Goal: Task Accomplishment & Management: Use online tool/utility

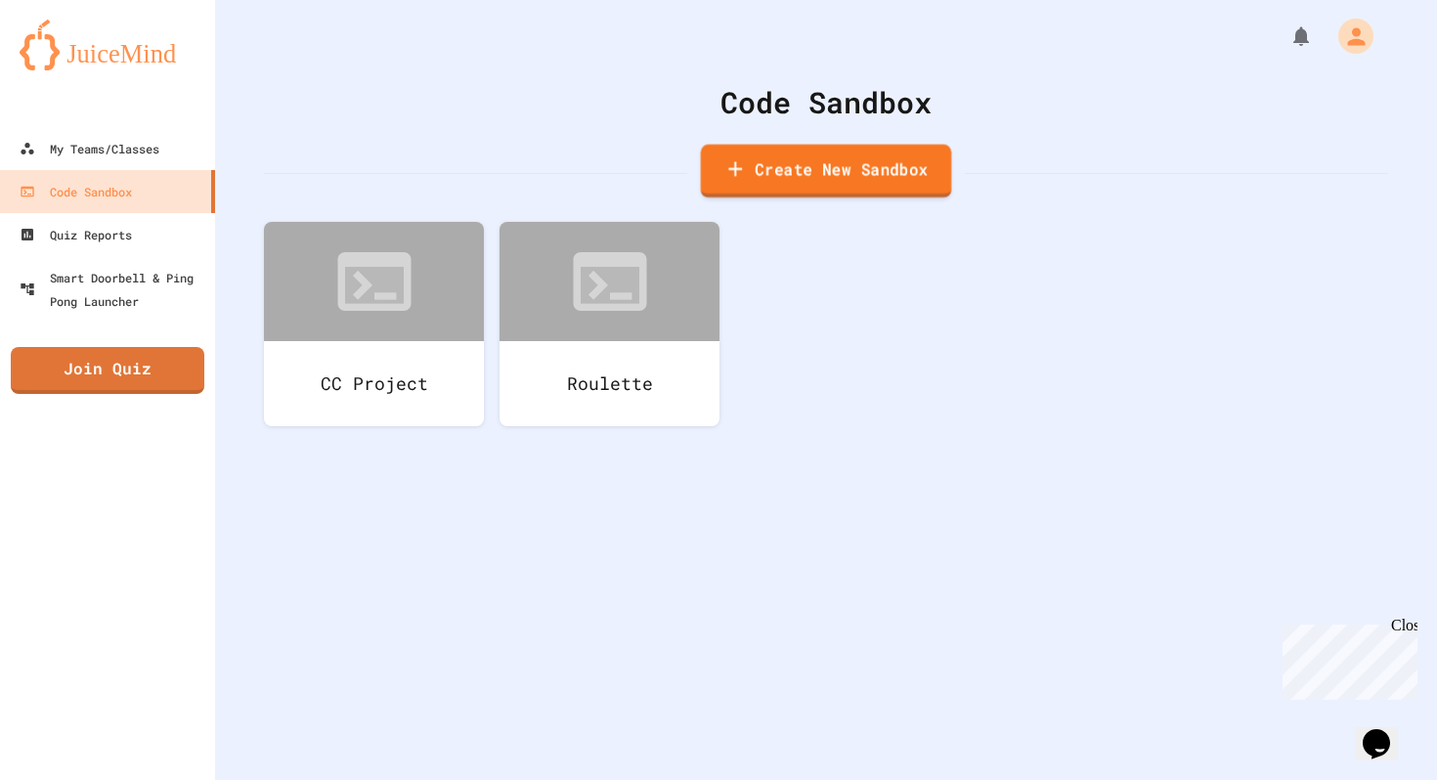
click at [763, 168] on link "Create New Sandbox" at bounding box center [826, 172] width 251 height 54
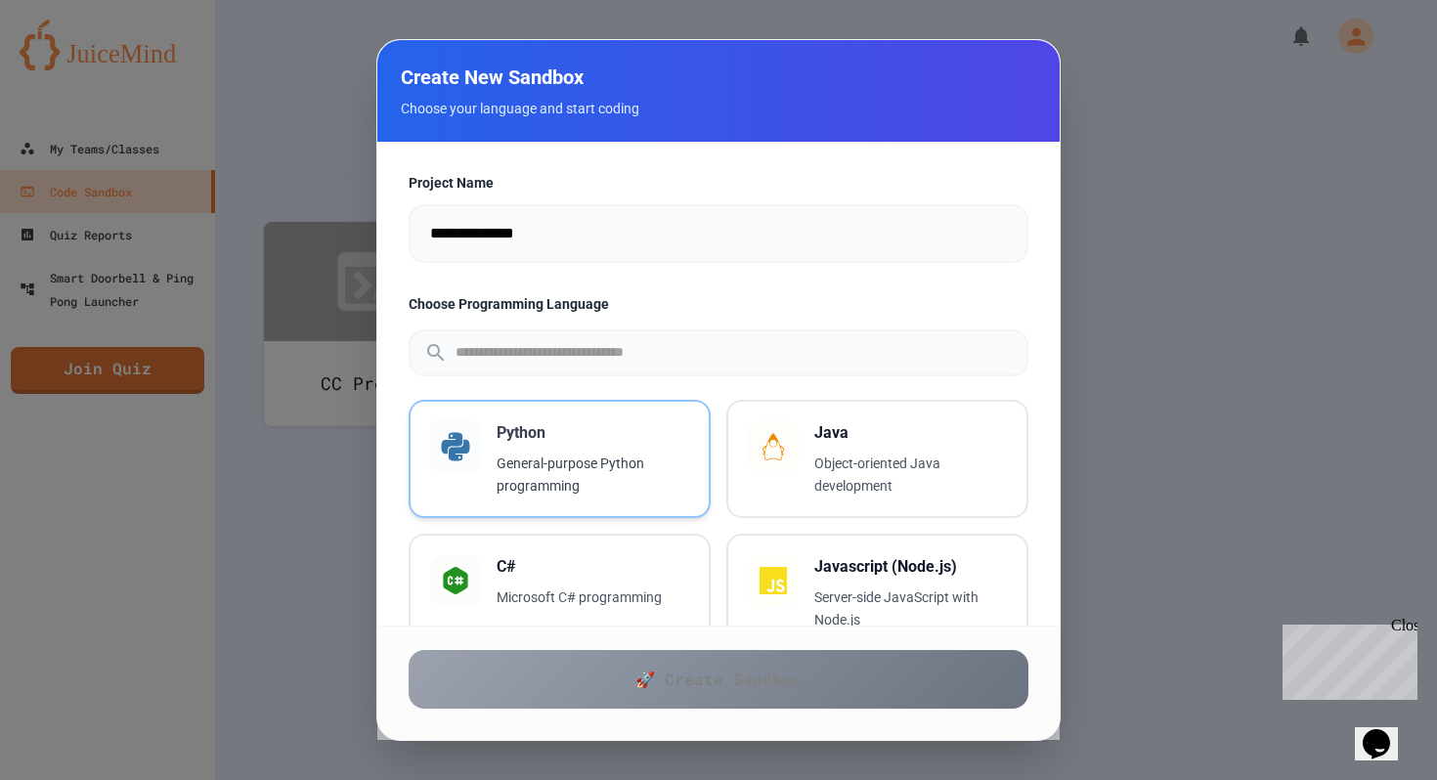
click at [546, 456] on p "General-purpose Python programming" at bounding box center [593, 475] width 193 height 45
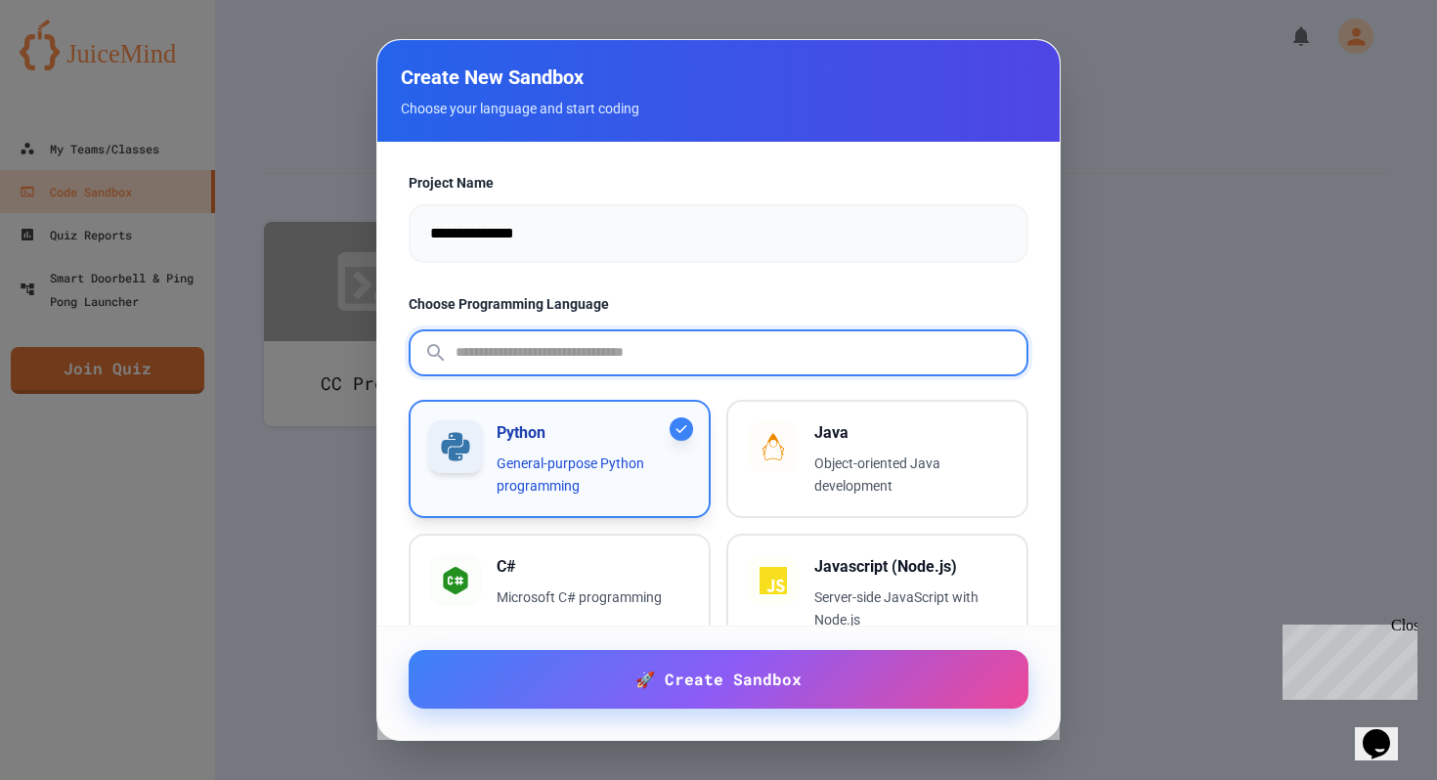
click at [600, 349] on input "text" at bounding box center [741, 352] width 571 height 52
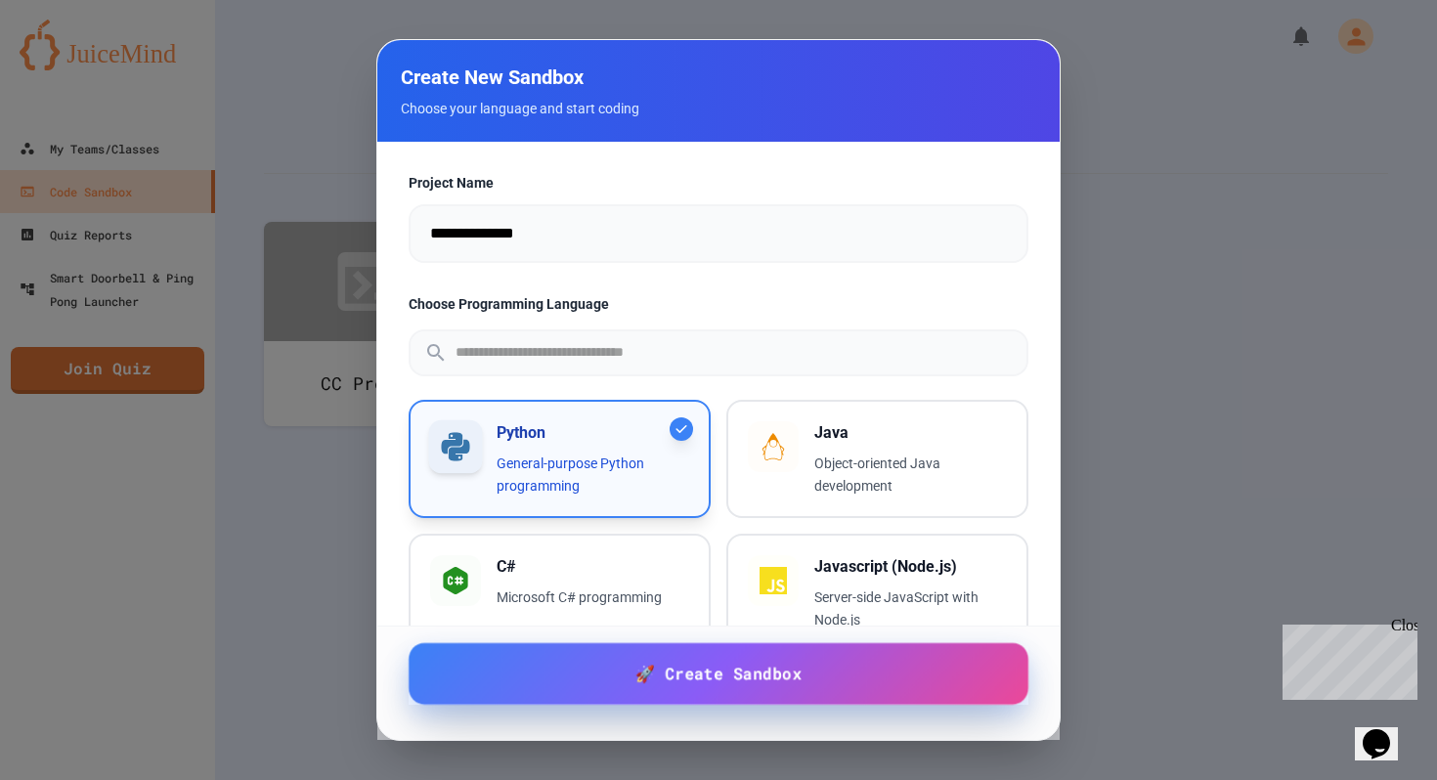
click at [620, 675] on link "🚀 Create Sandbox" at bounding box center [719, 674] width 620 height 62
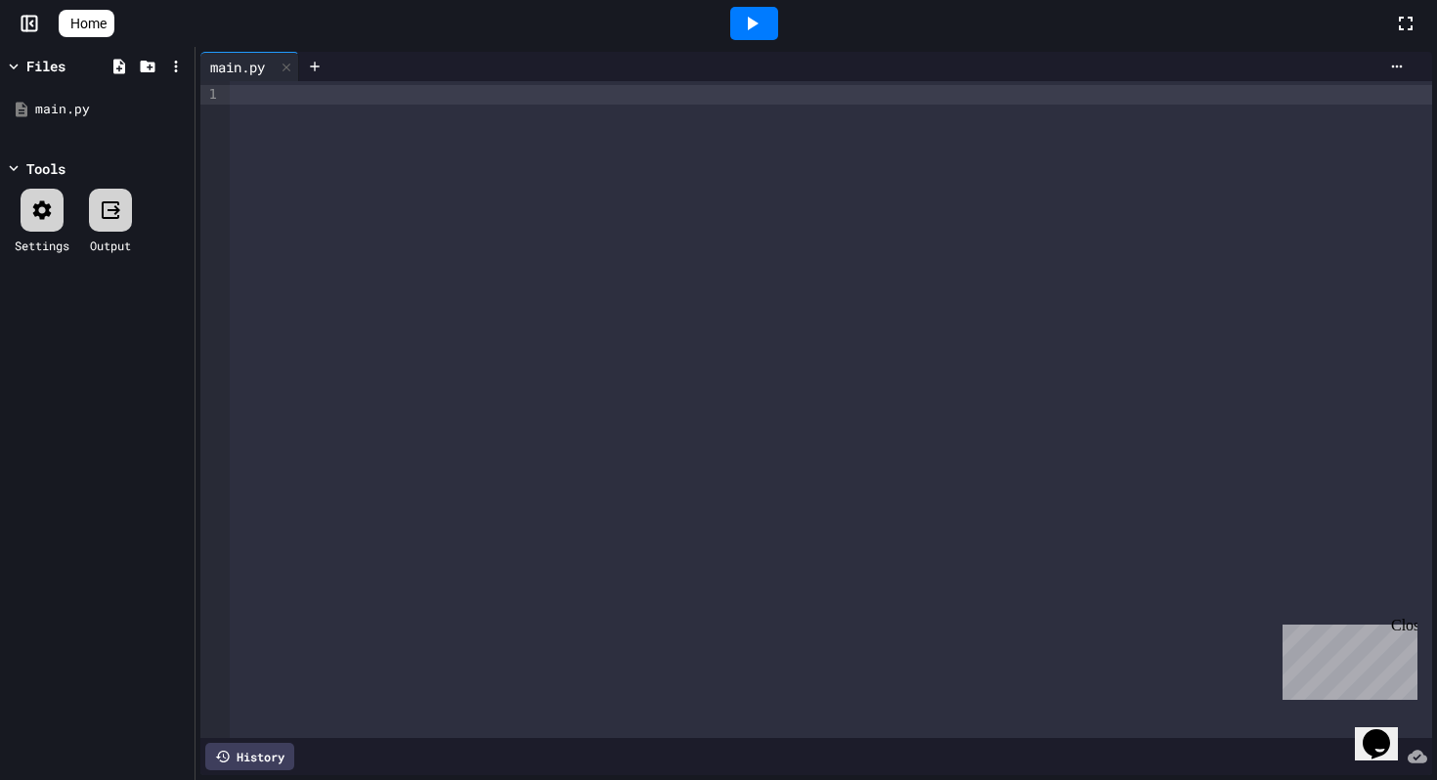
click at [725, 119] on div at bounding box center [831, 409] width 1202 height 657
click at [681, 102] on div at bounding box center [831, 95] width 1202 height 20
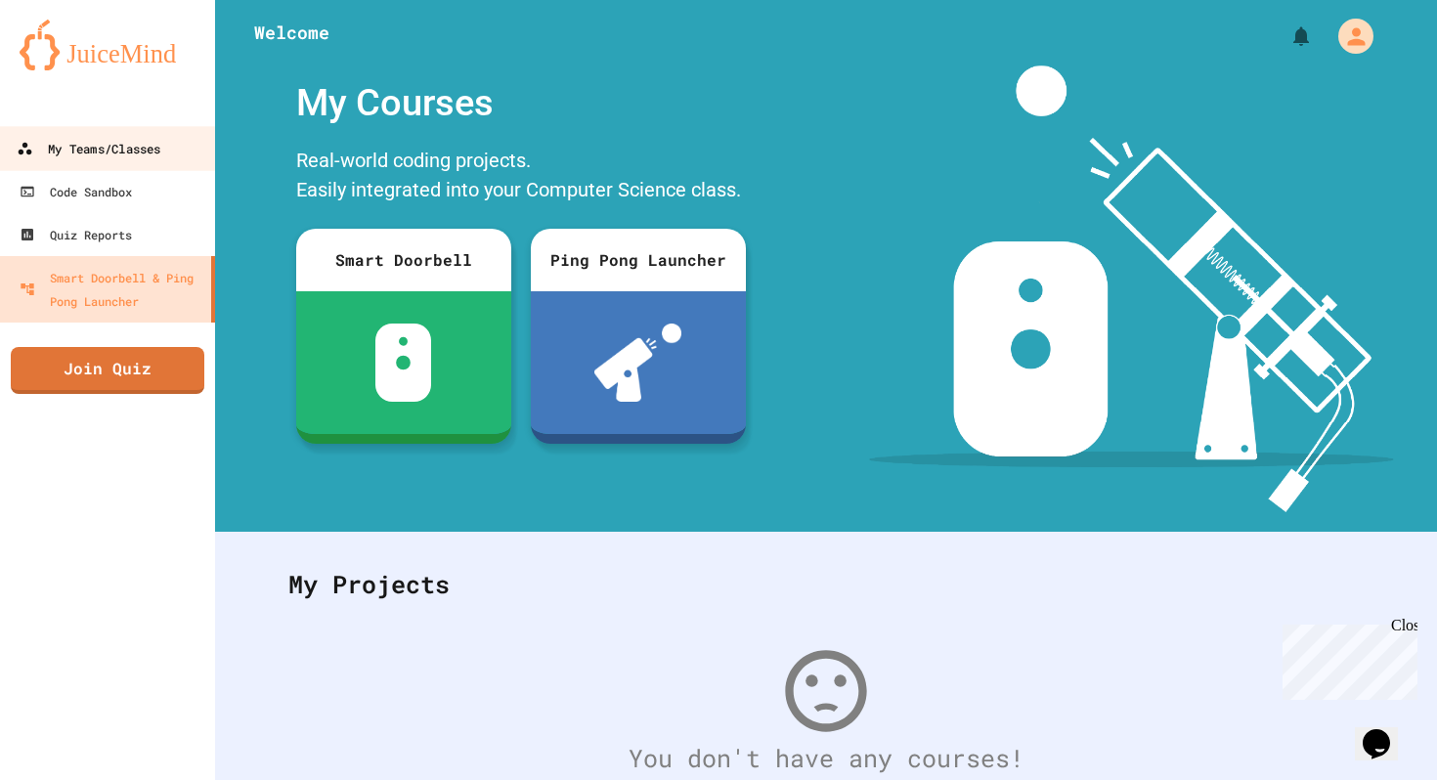
click at [109, 144] on div "My Teams/Classes" at bounding box center [89, 149] width 144 height 24
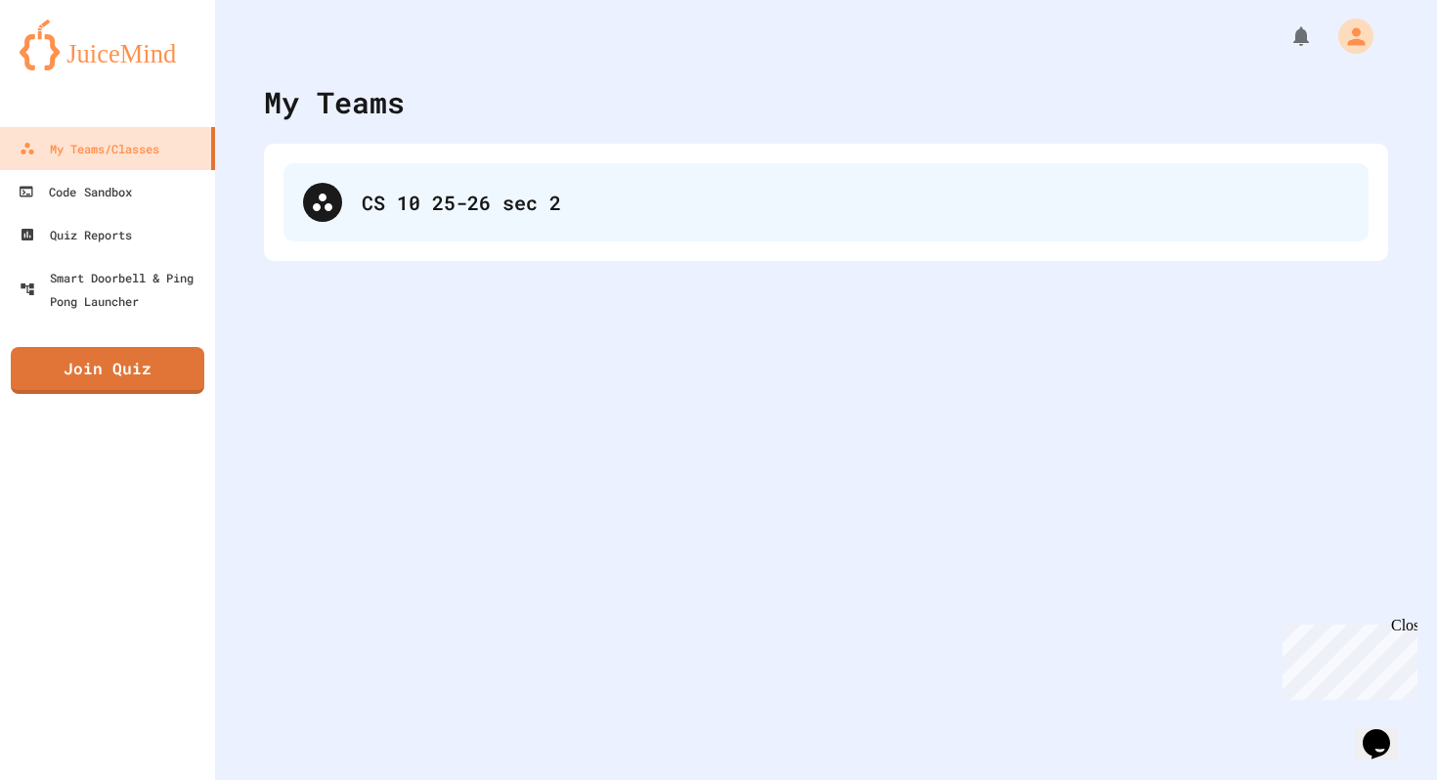
click at [346, 204] on div "CS 10 25-26 sec 2" at bounding box center [825, 202] width 1085 height 78
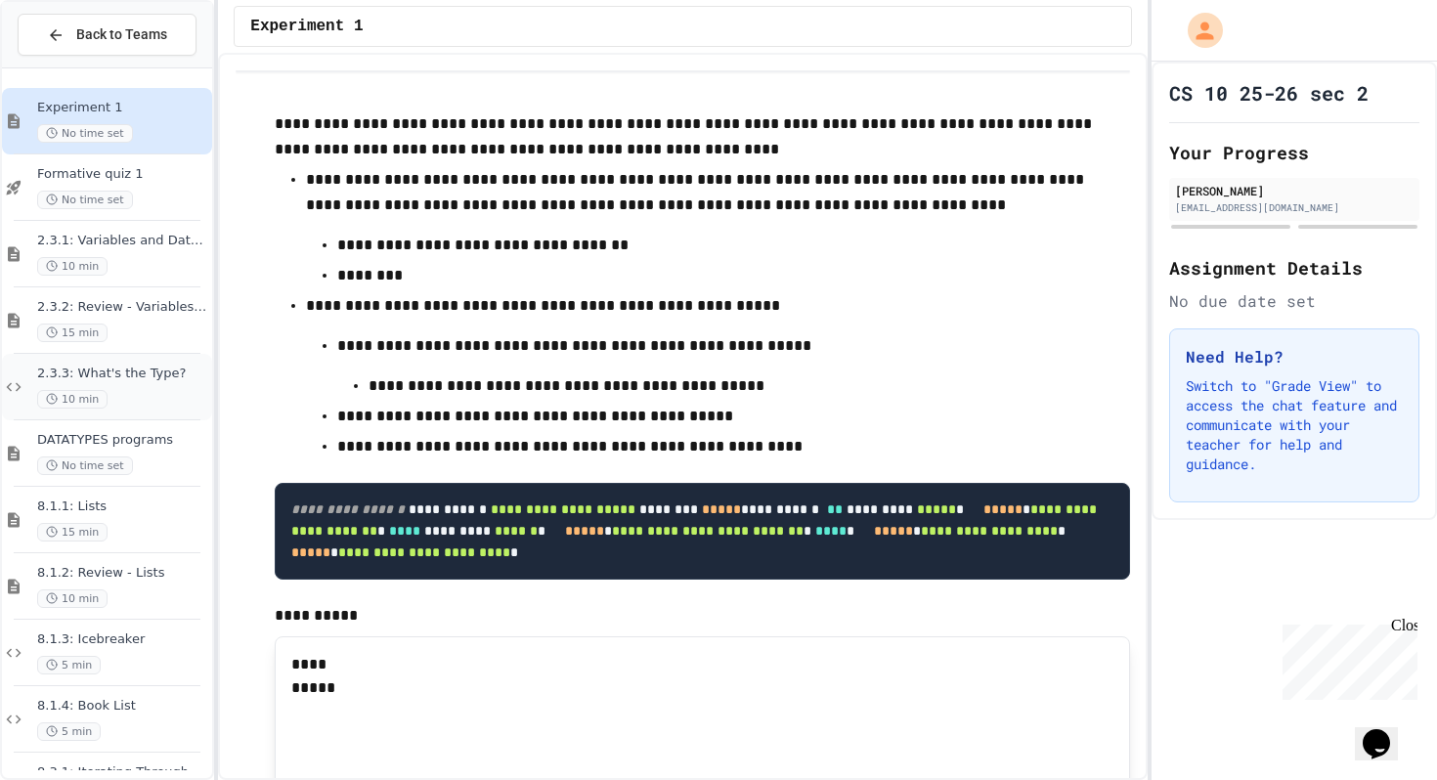
scroll to position [393, 0]
click at [173, 39] on button "Back to Teams" at bounding box center [107, 35] width 179 height 42
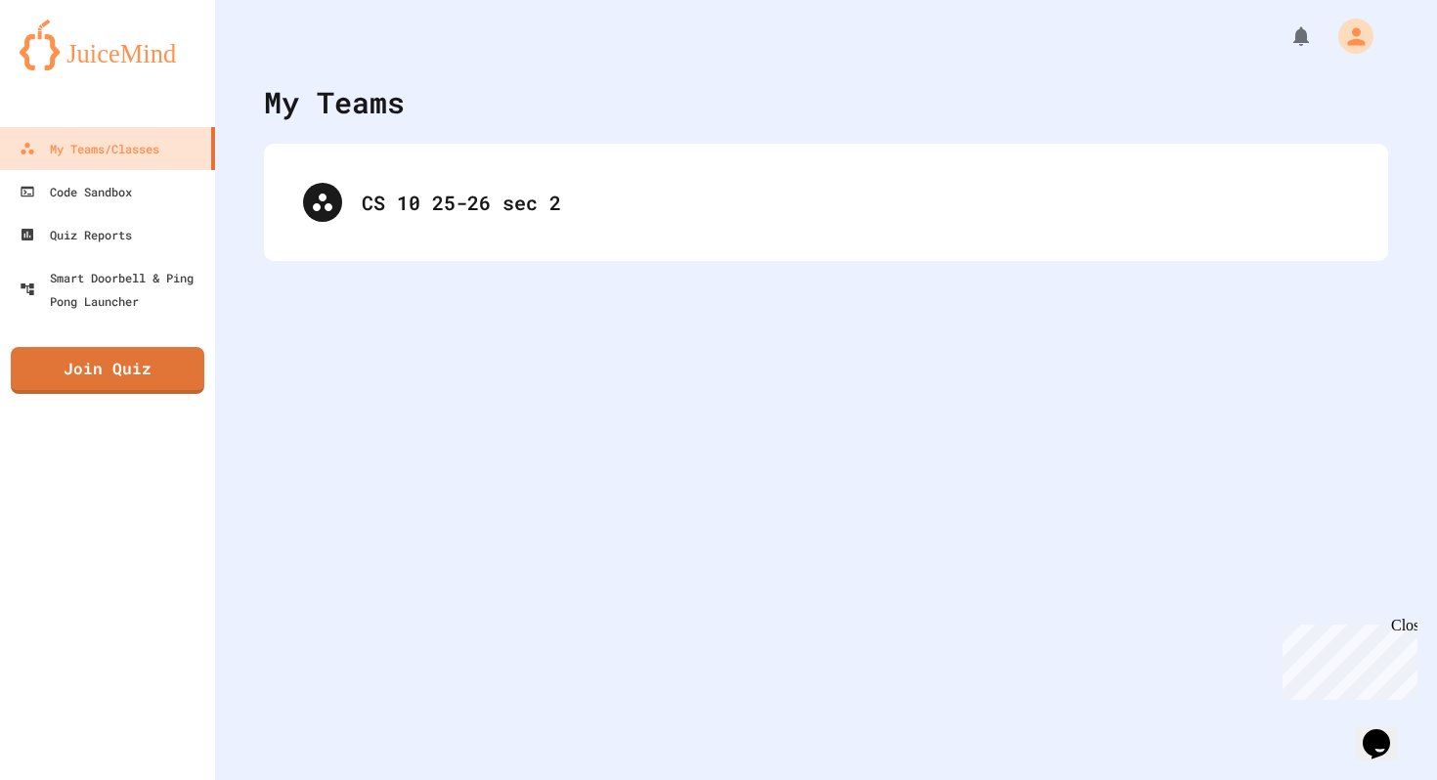
click at [138, 56] on img at bounding box center [108, 45] width 176 height 51
